Goal: Information Seeking & Learning: Learn about a topic

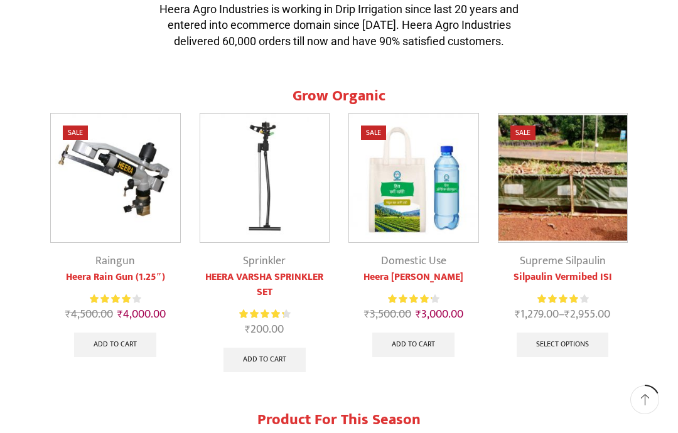
scroll to position [403, 0]
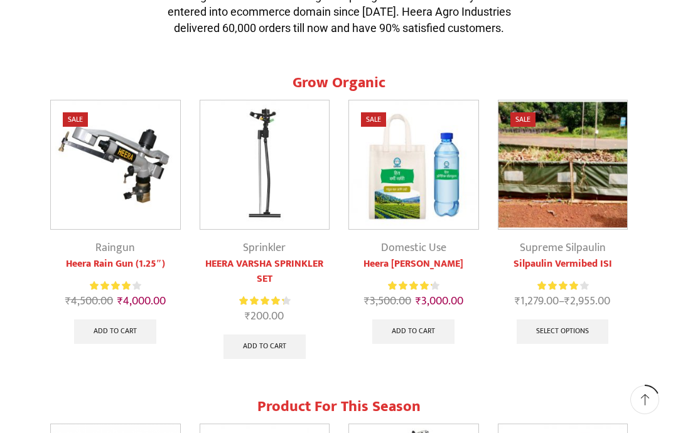
click at [115, 164] on img at bounding box center [115, 164] width 129 height 129
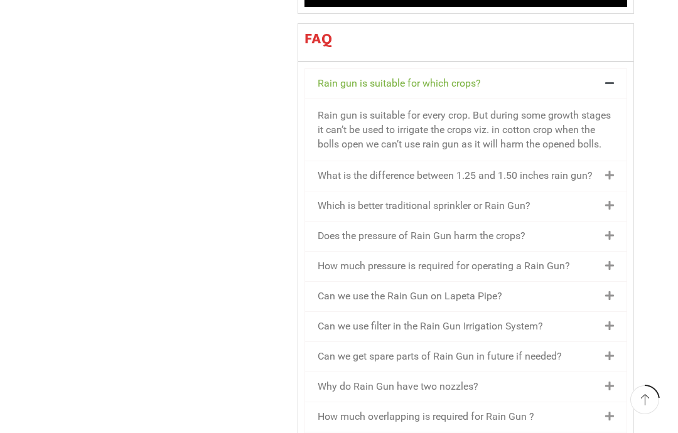
scroll to position [1243, 0]
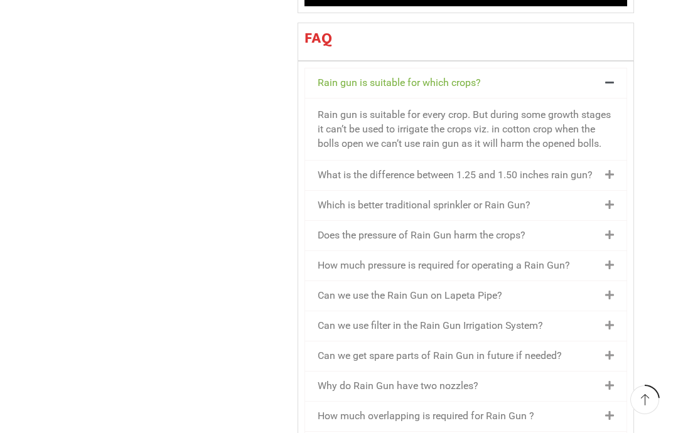
click at [581, 169] on link "What is the difference between 1.25 and 1.50 inches rain gun?" at bounding box center [455, 175] width 275 height 12
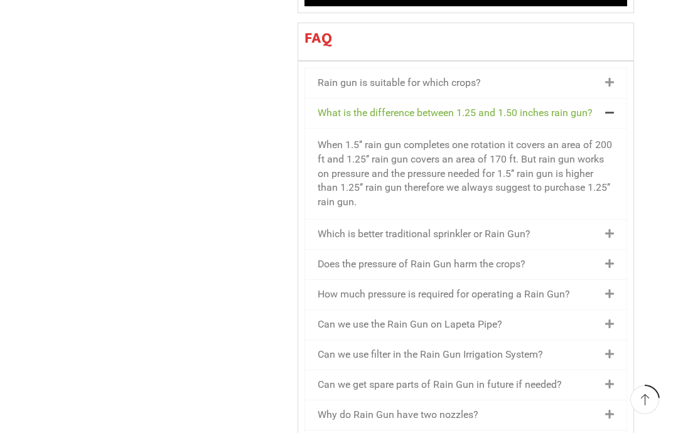
click at [531, 228] on link "Which is better traditional sprinkler or Rain Gun?" at bounding box center [424, 234] width 213 height 12
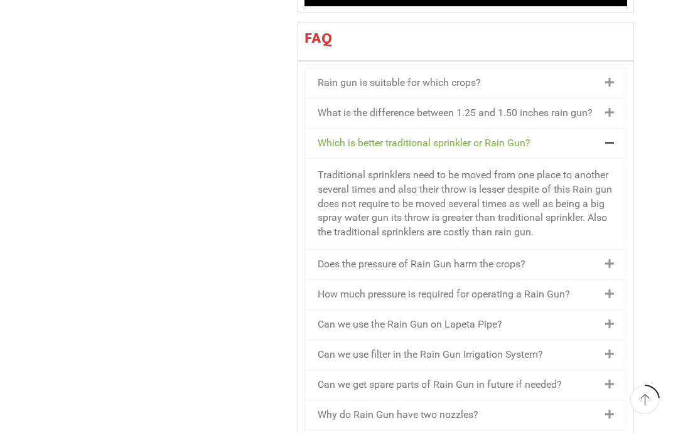
click at [560, 250] on div "Does the pressure of Rain Gun harm the crops?" at bounding box center [466, 265] width 322 height 30
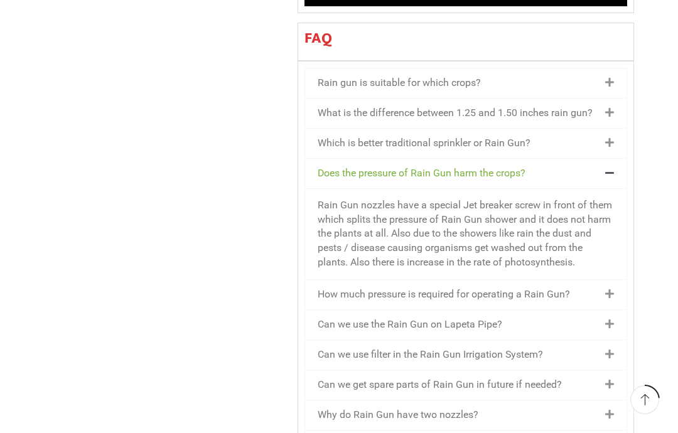
click at [566, 288] on link "How much pressure is required for operating a Rain Gun?" at bounding box center [444, 294] width 252 height 12
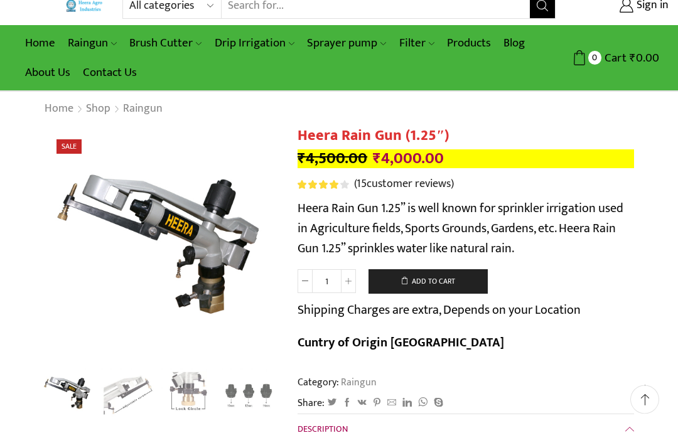
scroll to position [0, 0]
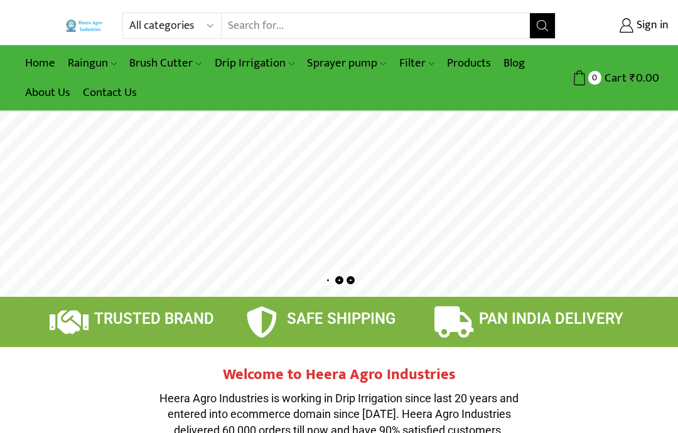
scroll to position [18, 0]
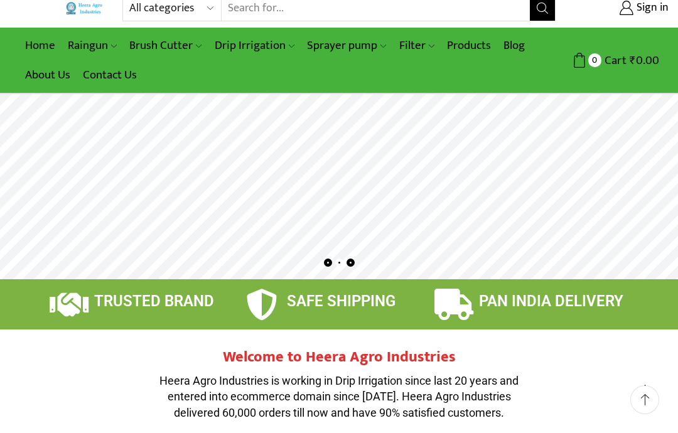
click at [0, 0] on link "Heera Double Motar Sprayer Pump" at bounding box center [0, 0] width 0 height 0
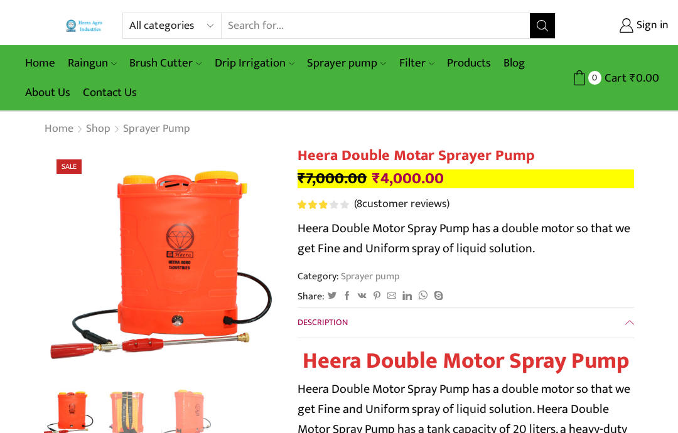
click at [0, 0] on link "Raingun Stand 1.25″" at bounding box center [0, 0] width 0 height 0
click at [0, 0] on link "Rain Pipe" at bounding box center [0, 0] width 0 height 0
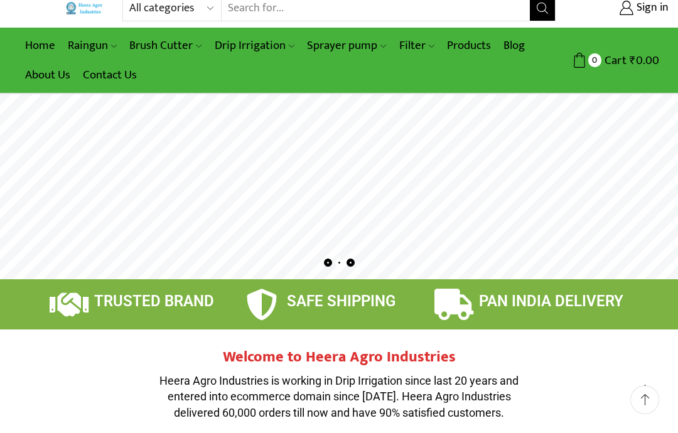
scroll to position [25, 0]
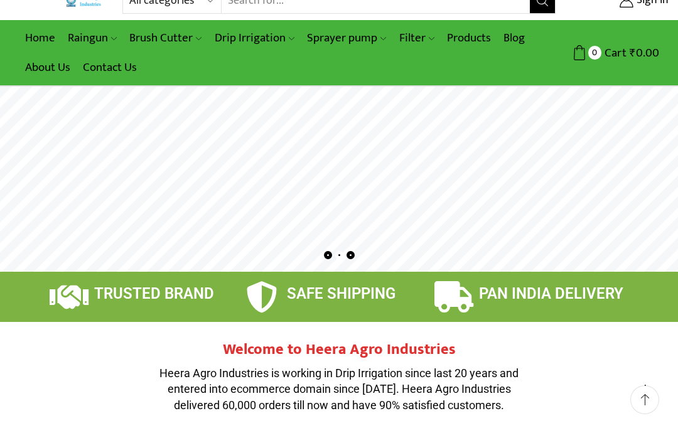
click at [0, 0] on link "Heera Rain Gun Complete Set (1.25″)" at bounding box center [0, 0] width 0 height 0
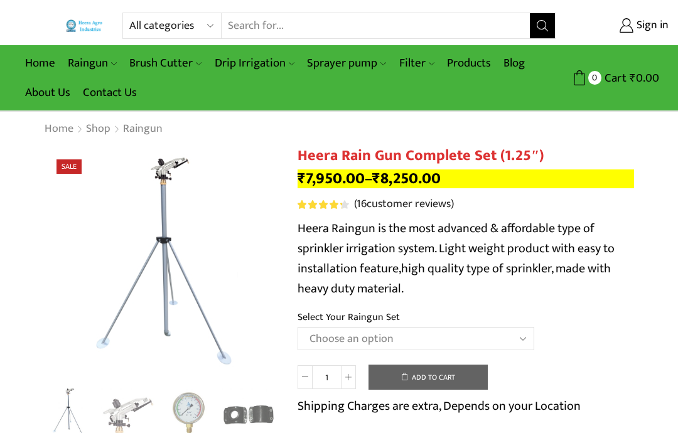
click at [463, 69] on link "Products" at bounding box center [469, 63] width 57 height 30
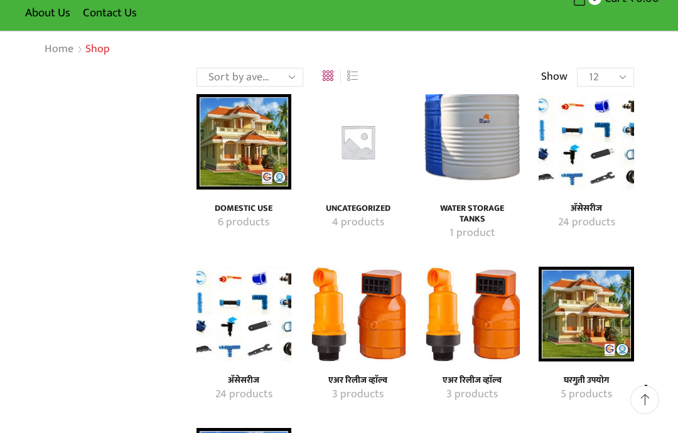
scroll to position [85, 0]
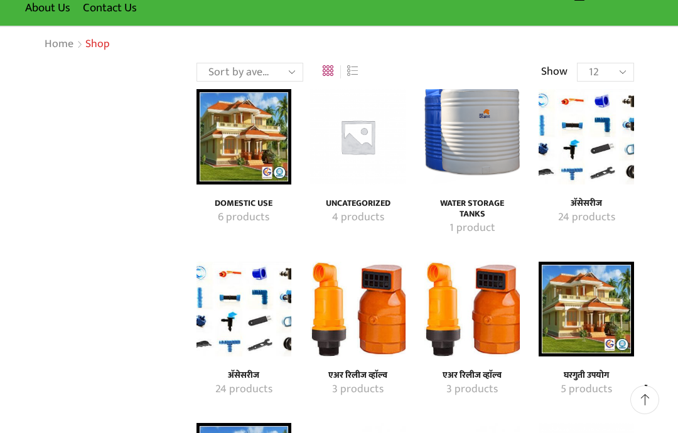
click at [614, 147] on li "वॉटर प्रेशर गेज (1)" at bounding box center [568, 143] width 134 height 21
click at [596, 148] on li "वॉटर प्रेशर गेज (1)" at bounding box center [568, 143] width 134 height 21
click at [261, 315] on img "Visit product category अ‍ॅसेसरीज" at bounding box center [244, 309] width 95 height 95
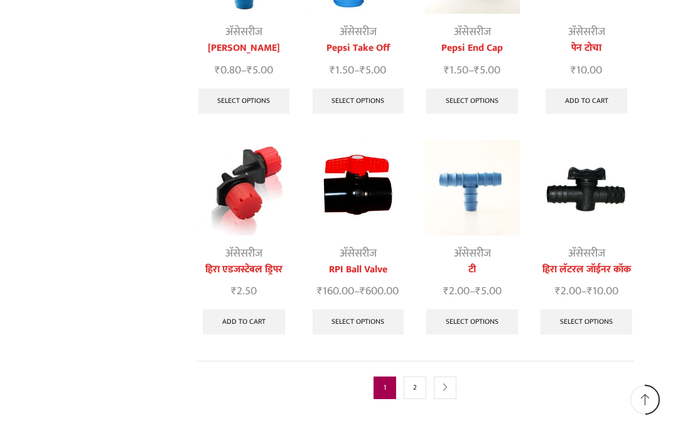
scroll to position [490, 0]
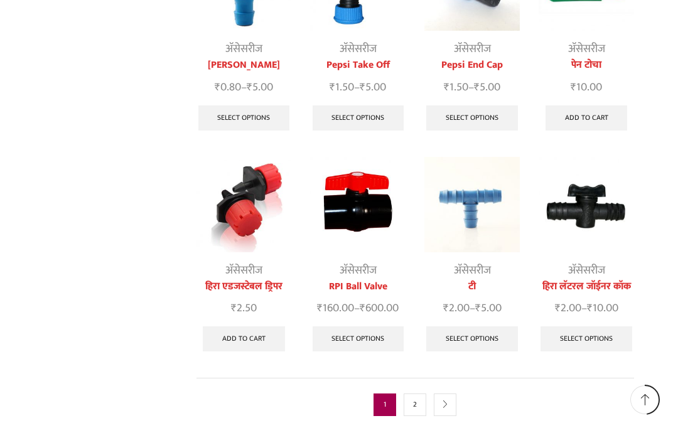
click at [425, 394] on link "2" at bounding box center [415, 405] width 23 height 23
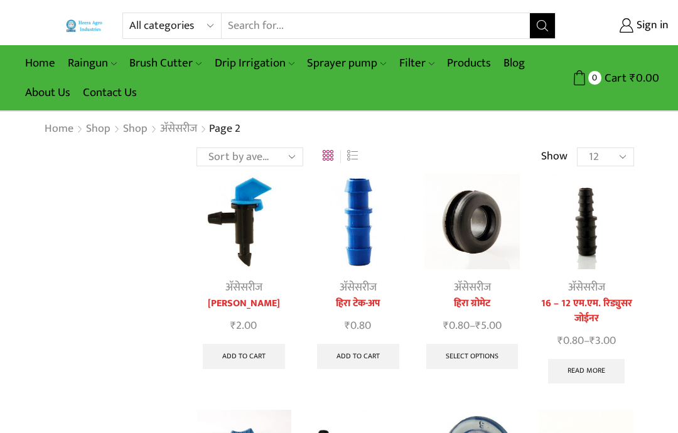
click at [469, 68] on link "Products" at bounding box center [469, 63] width 57 height 30
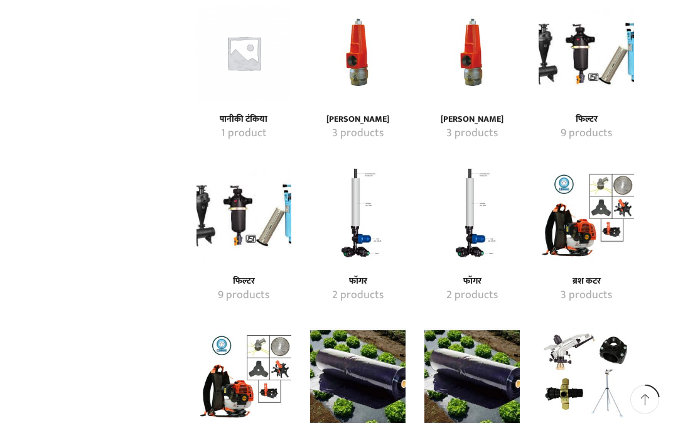
scroll to position [665, 0]
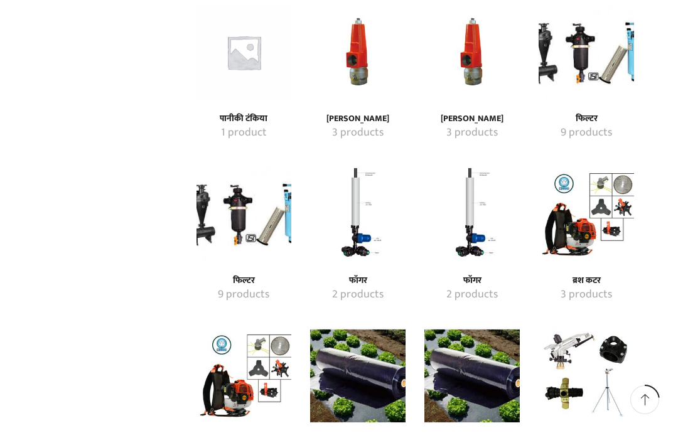
click at [361, 227] on img "Visit product category फॉगर" at bounding box center [357, 213] width 95 height 95
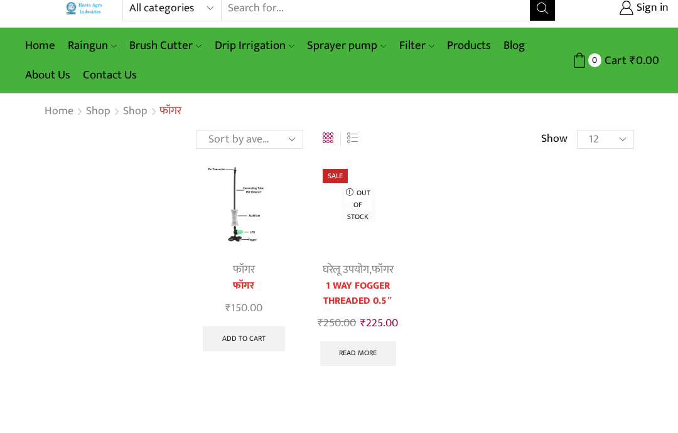
scroll to position [13, 0]
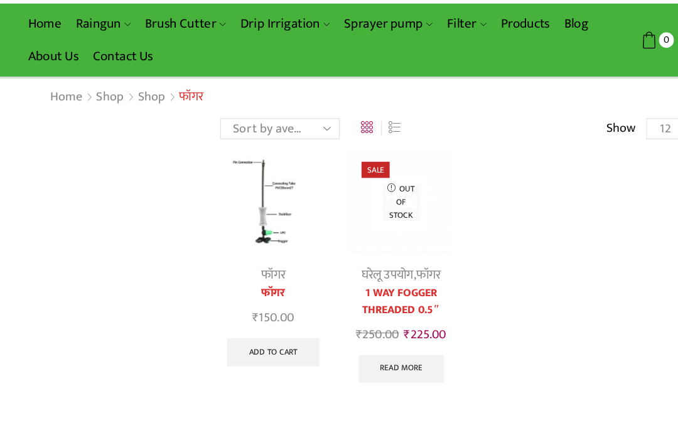
click at [469, 36] on link "Products" at bounding box center [469, 51] width 57 height 30
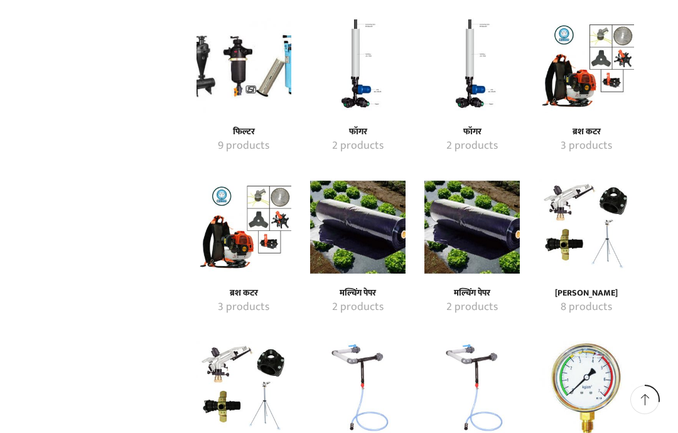
scroll to position [815, 0]
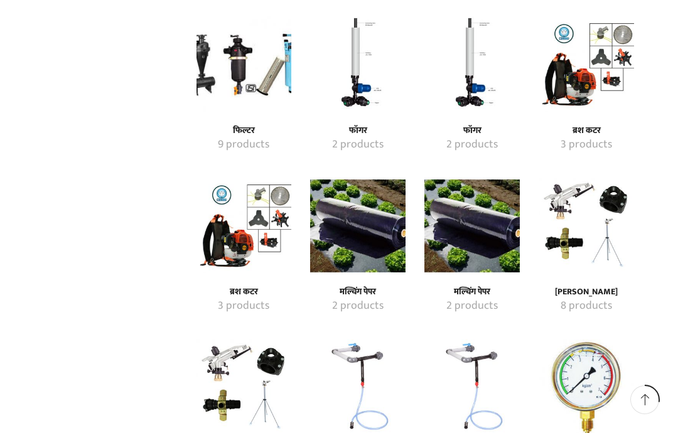
click at [376, 232] on img "Visit product category मल्चिंग पेपर" at bounding box center [357, 225] width 95 height 95
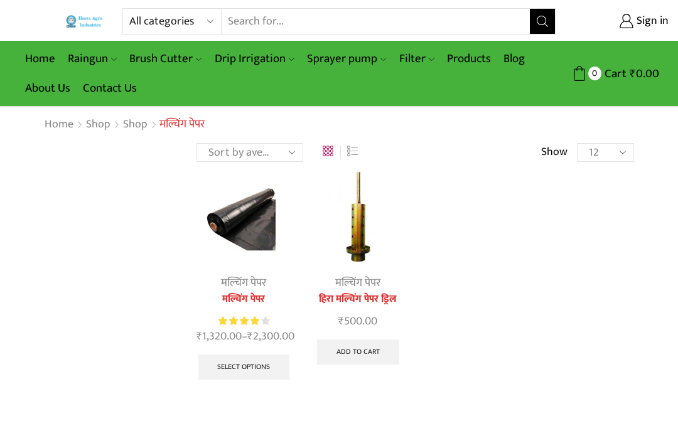
scroll to position [18, 0]
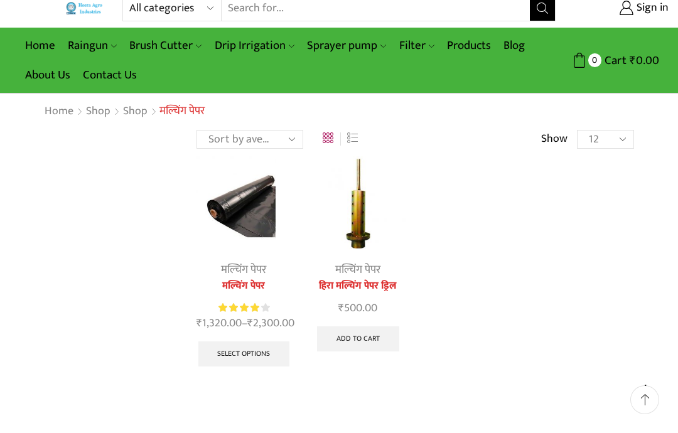
click at [265, 240] on img at bounding box center [244, 203] width 95 height 95
click at [265, 230] on img at bounding box center [244, 203] width 95 height 95
